Goal: Use online tool/utility

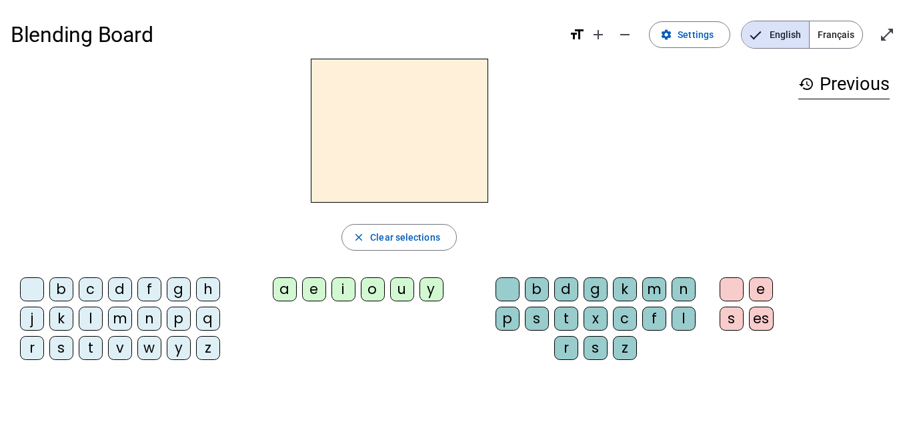
click at [117, 316] on div "m" at bounding box center [120, 319] width 24 height 24
click at [281, 288] on div "a" at bounding box center [285, 290] width 24 height 24
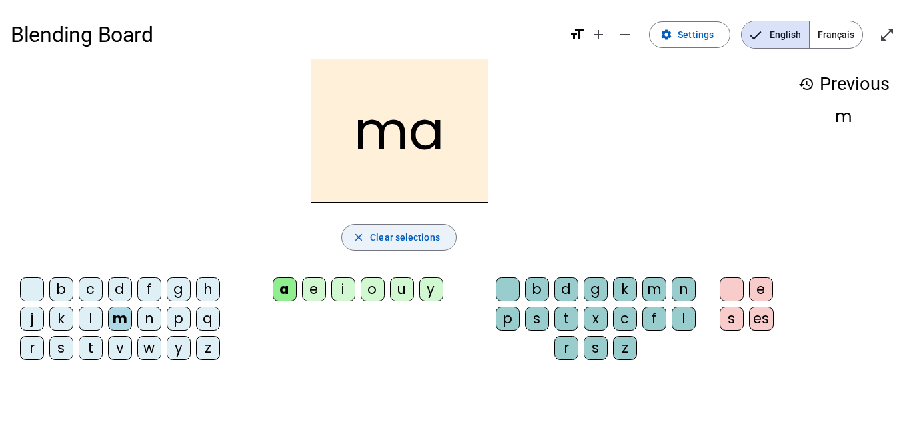
click at [376, 230] on span "Clear selections" at bounding box center [405, 238] width 70 height 16
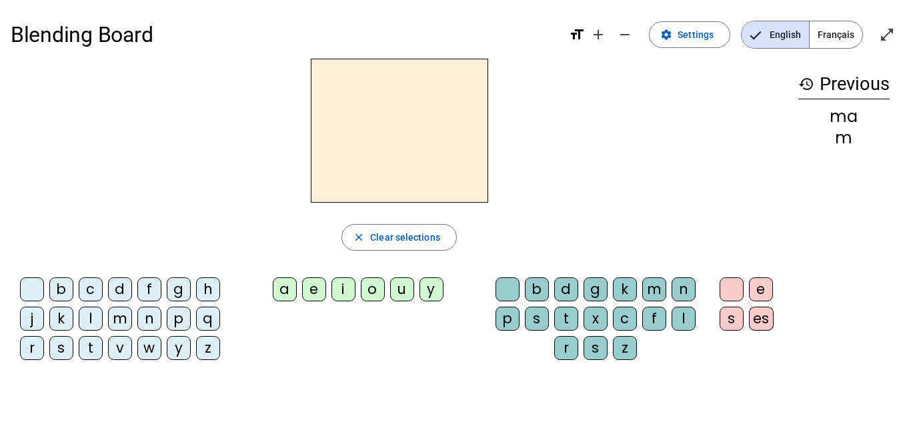
click at [90, 322] on div "l" at bounding box center [91, 319] width 24 height 24
click at [278, 289] on div "a" at bounding box center [285, 290] width 24 height 24
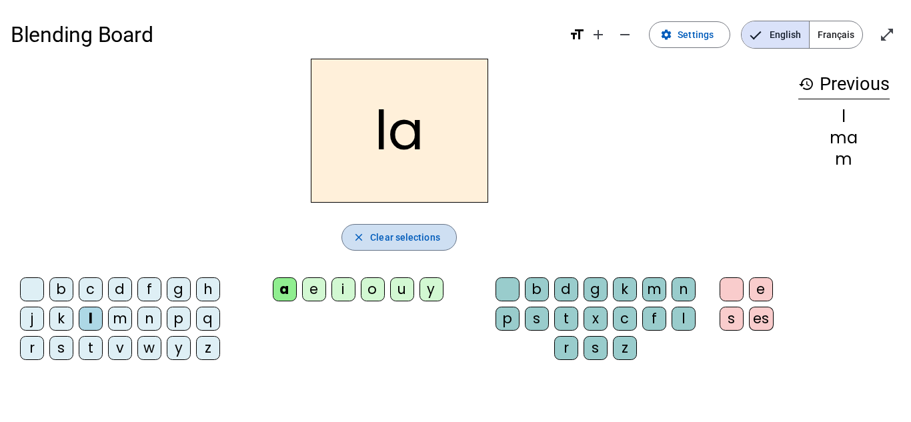
click at [385, 240] on span "Clear selections" at bounding box center [405, 238] width 70 height 16
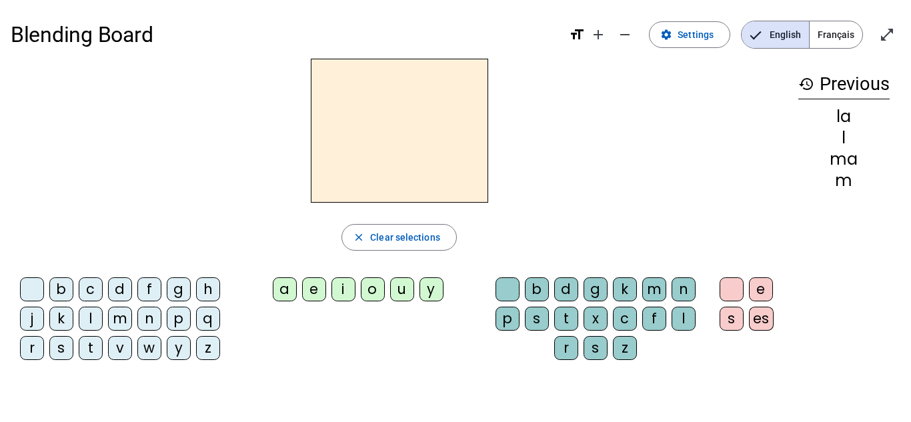
click at [94, 319] on div "l" at bounding box center [91, 319] width 24 height 24
click at [312, 297] on div "e" at bounding box center [314, 290] width 24 height 24
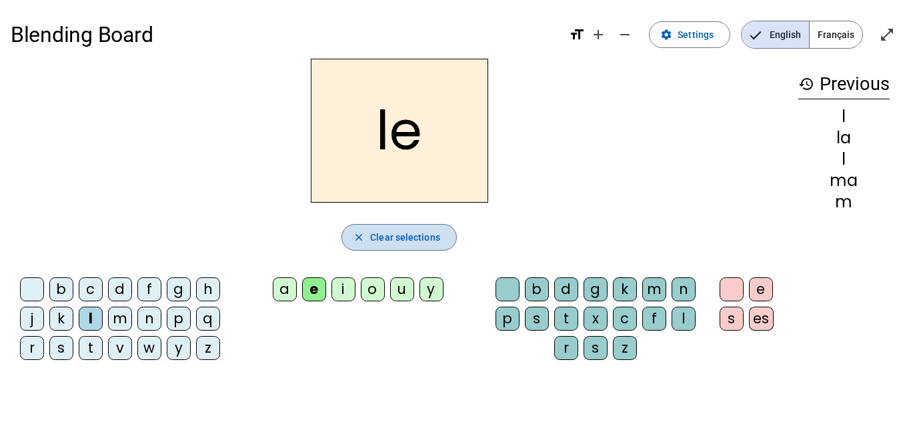
click at [366, 243] on span "button" at bounding box center [399, 238] width 114 height 32
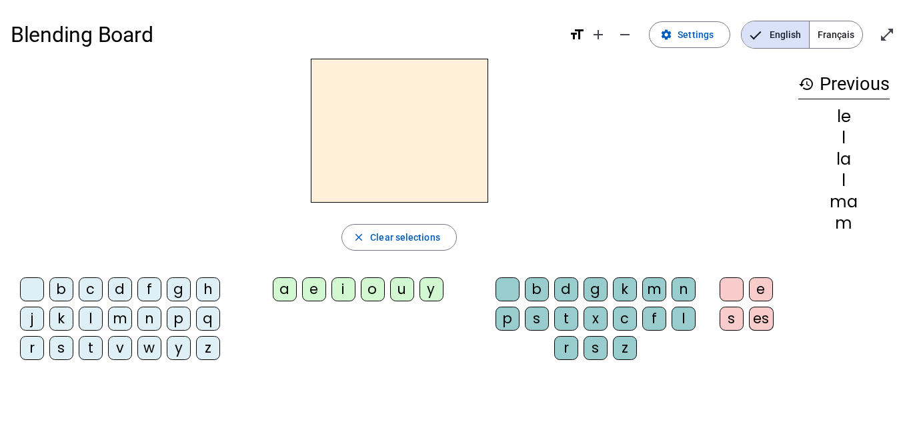
click at [119, 295] on div "d" at bounding box center [120, 290] width 24 height 24
click at [314, 288] on div "e" at bounding box center [314, 290] width 24 height 24
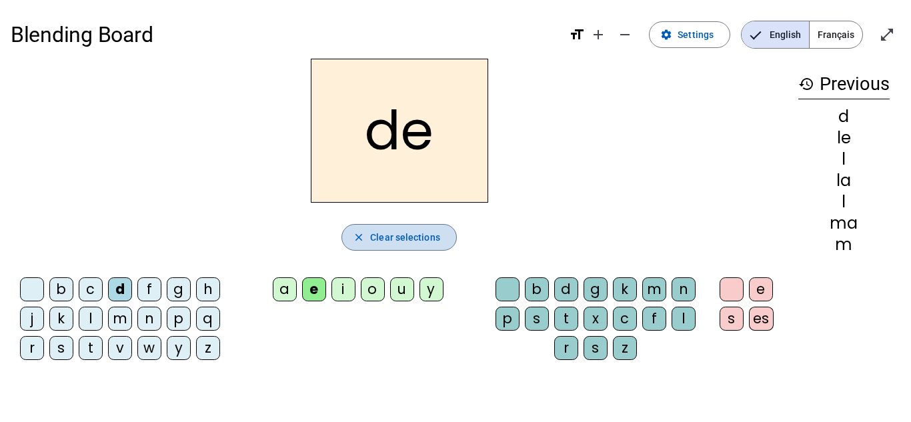
click at [382, 244] on span "Clear selections" at bounding box center [405, 238] width 70 height 16
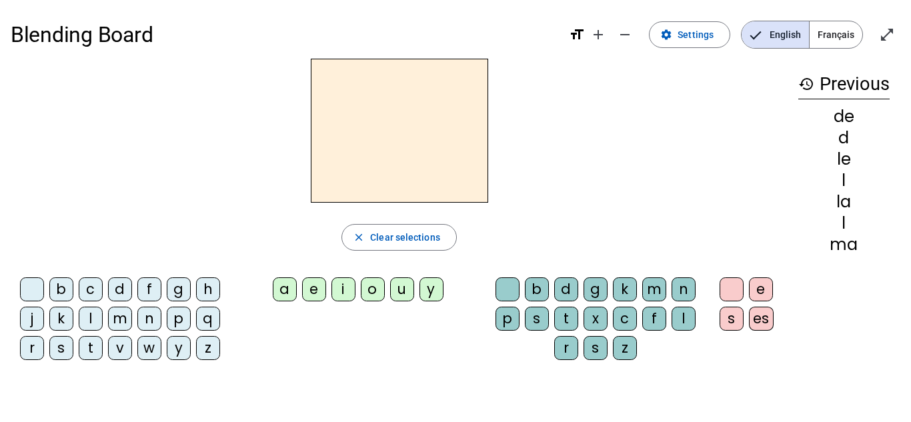
click at [117, 294] on div "d" at bounding box center [120, 290] width 24 height 24
click at [397, 283] on div "u" at bounding box center [402, 290] width 24 height 24
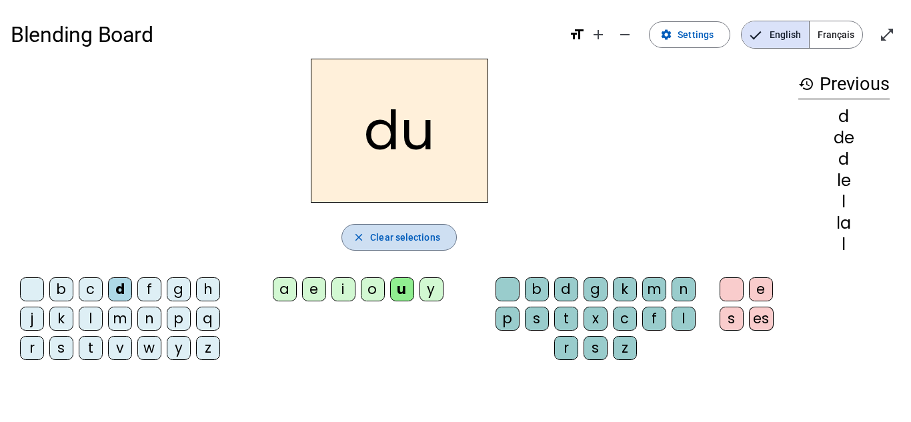
click at [389, 242] on span "Clear selections" at bounding box center [405, 238] width 70 height 16
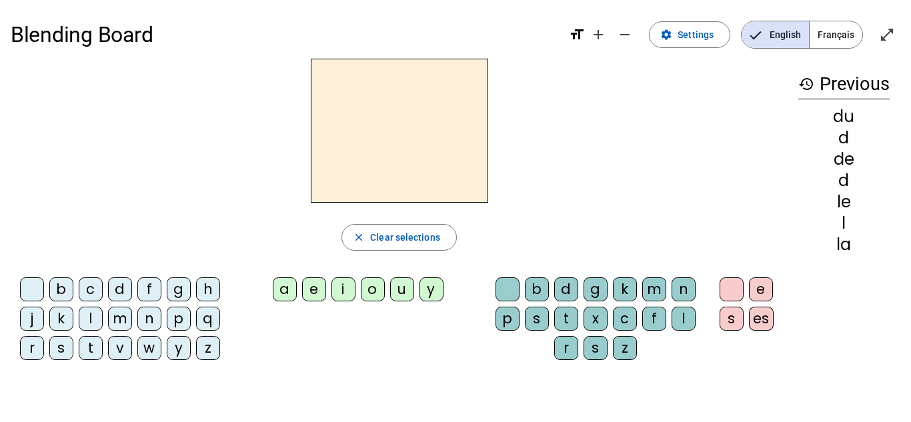
click at [92, 349] on div "t" at bounding box center [91, 348] width 24 height 24
click at [398, 286] on div "u" at bounding box center [402, 290] width 24 height 24
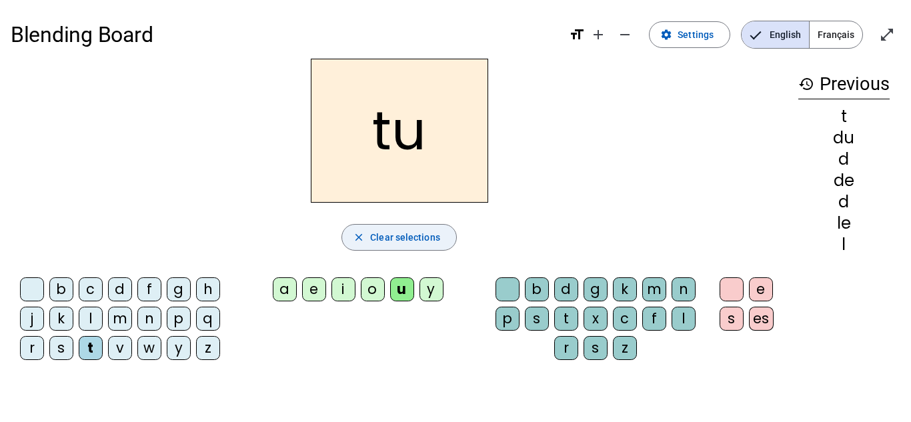
click at [380, 245] on span "Clear selections" at bounding box center [405, 238] width 70 height 16
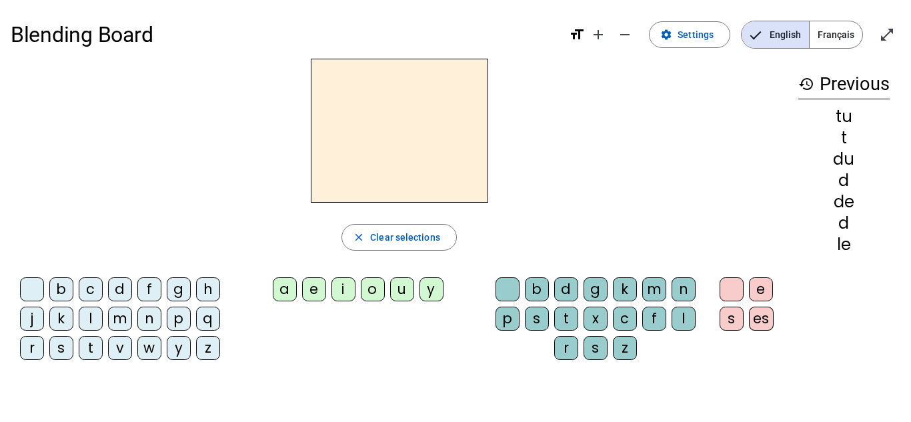
click at [86, 344] on div "t" at bounding box center [91, 348] width 24 height 24
click at [280, 283] on div "a" at bounding box center [285, 290] width 24 height 24
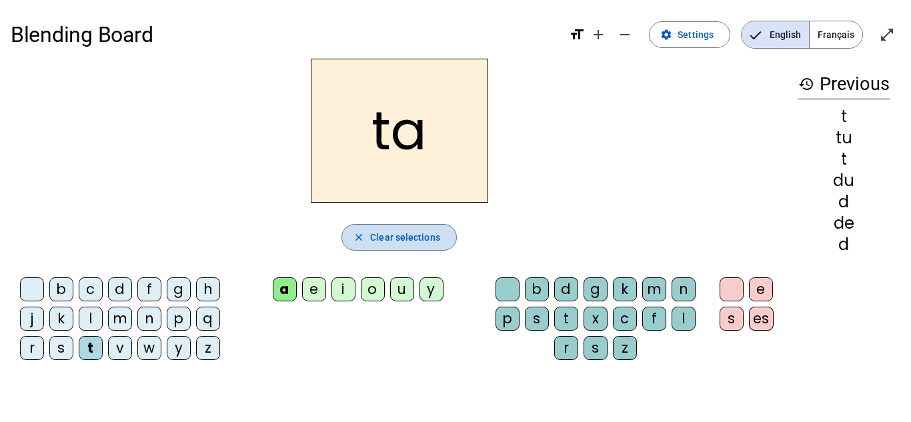
click at [371, 242] on span "Clear selections" at bounding box center [405, 238] width 70 height 16
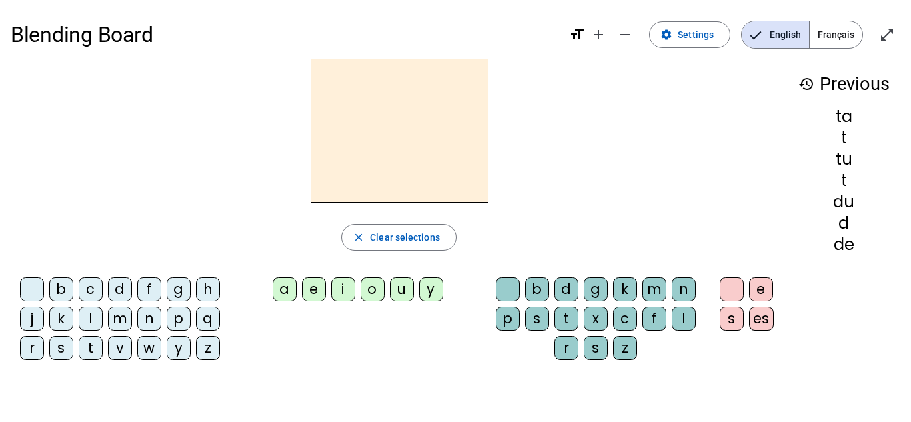
click at [89, 348] on div "t" at bounding box center [91, 348] width 24 height 24
click at [318, 285] on div "e" at bounding box center [314, 290] width 24 height 24
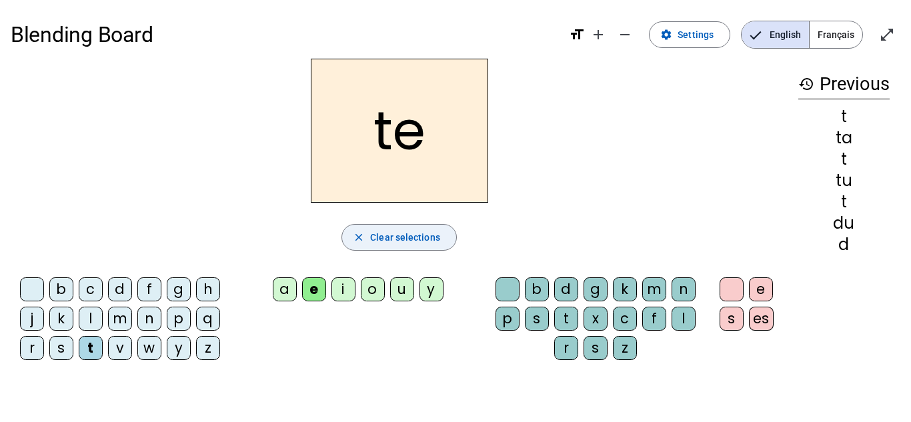
click at [402, 246] on span "button" at bounding box center [399, 238] width 114 height 32
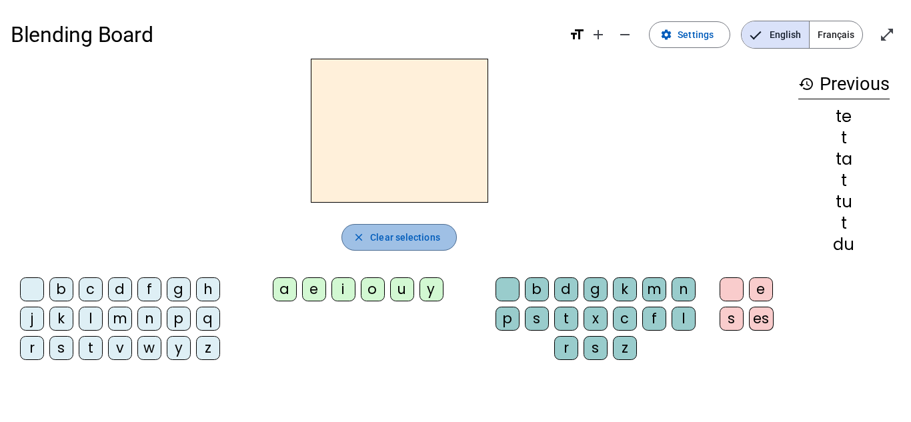
click at [402, 246] on span "button" at bounding box center [399, 238] width 114 height 32
click at [124, 319] on div "m" at bounding box center [120, 319] width 24 height 24
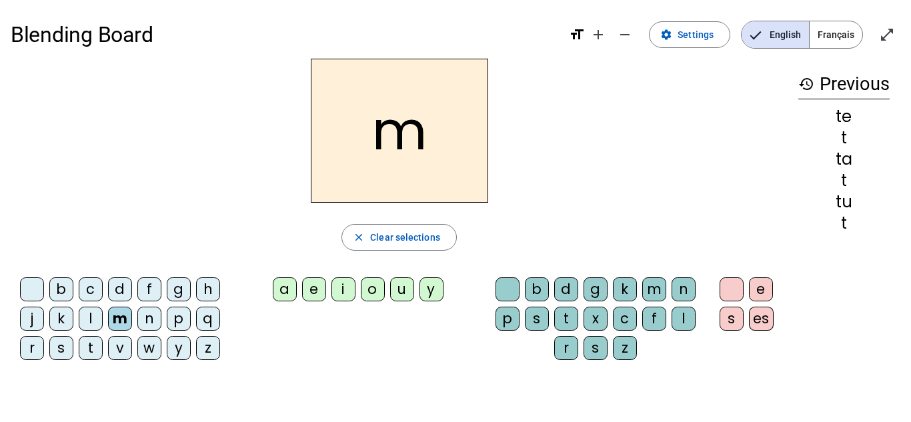
click at [308, 300] on div "e" at bounding box center [314, 290] width 24 height 24
